Goal: Check status: Check status

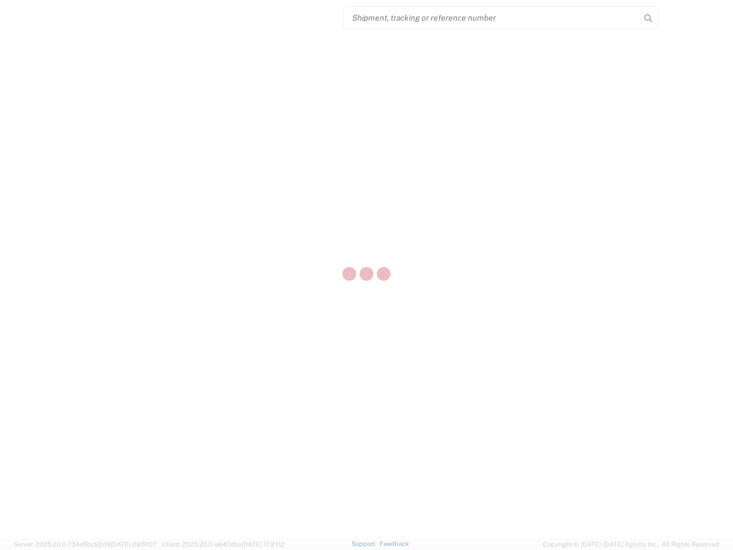
select select "US"
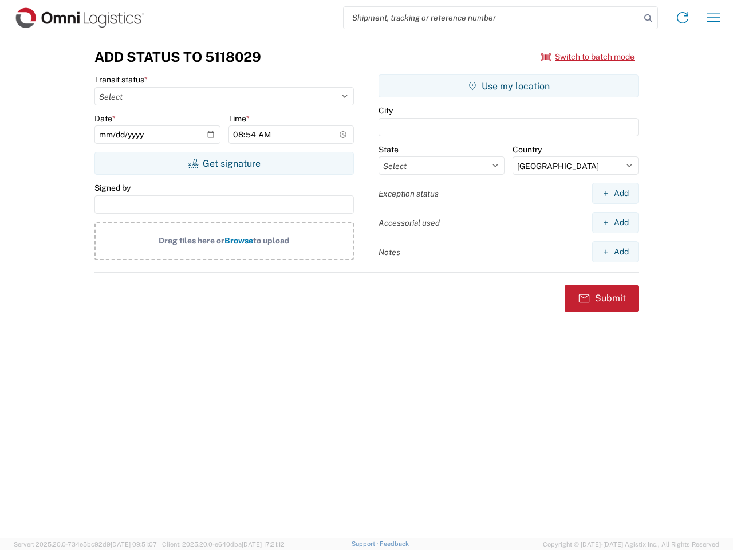
click at [492, 18] on input "search" at bounding box center [492, 18] width 297 height 22
click at [649, 18] on icon at bounding box center [649, 18] width 16 height 16
click at [683, 18] on icon at bounding box center [683, 18] width 18 height 18
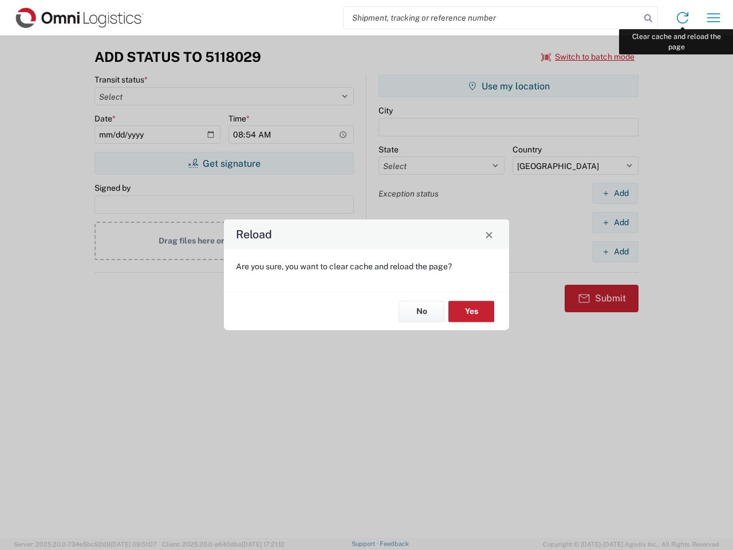
click at [714, 18] on div "Reload Are you sure, you want to clear cache and reload the page? No Yes" at bounding box center [366, 275] width 733 height 550
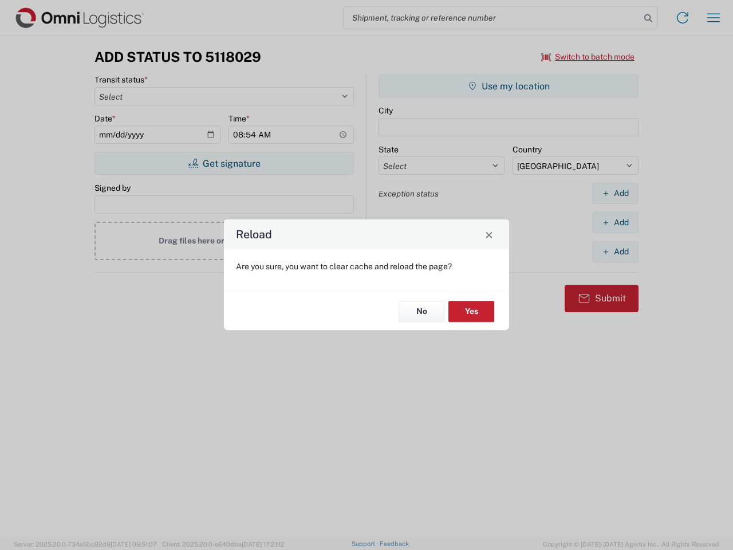
click at [589, 57] on div "Reload Are you sure, you want to clear cache and reload the page? No Yes" at bounding box center [366, 275] width 733 height 550
click at [224, 163] on div "Reload Are you sure, you want to clear cache and reload the page? No Yes" at bounding box center [366, 275] width 733 height 550
click at [509, 86] on div "Reload Are you sure, you want to clear cache and reload the page? No Yes" at bounding box center [366, 275] width 733 height 550
click at [615, 193] on div "Reload Are you sure, you want to clear cache and reload the page? No Yes" at bounding box center [366, 275] width 733 height 550
click at [615, 222] on div "Reload Are you sure, you want to clear cache and reload the page? No Yes" at bounding box center [366, 275] width 733 height 550
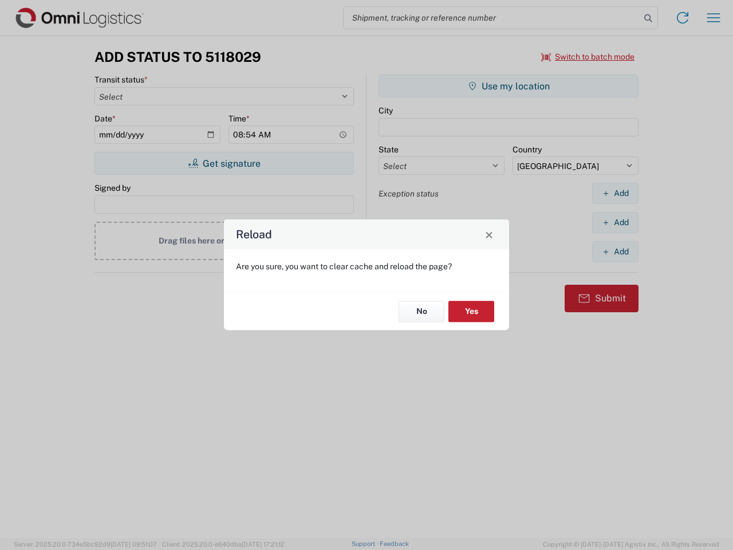
click at [615, 252] on div "Reload Are you sure, you want to clear cache and reload the page? No Yes" at bounding box center [366, 275] width 733 height 550
